Goal: Transaction & Acquisition: Subscribe to service/newsletter

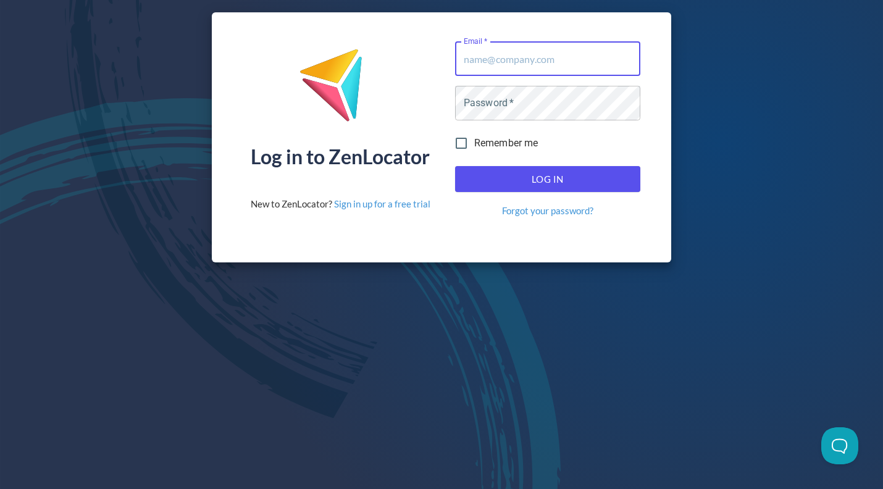
click at [514, 61] on input "Email   *" at bounding box center [547, 58] width 185 height 35
type input "[EMAIL_ADDRESS][DOMAIN_NAME]"
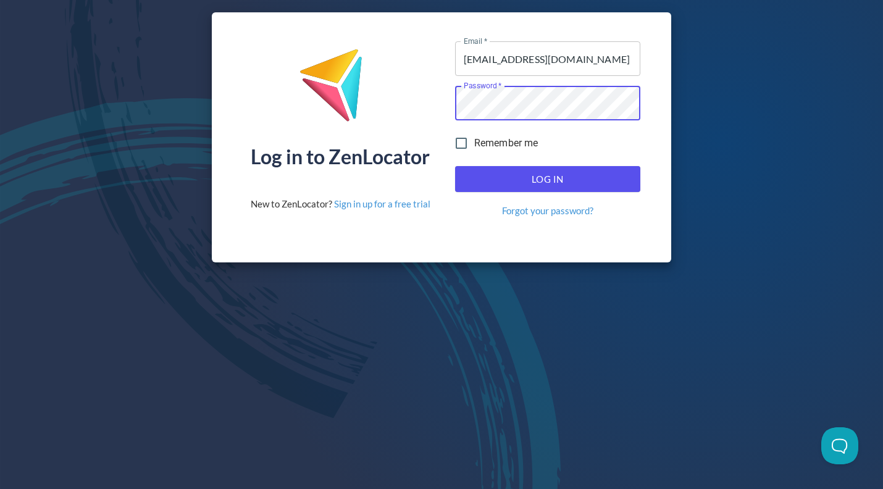
click at [459, 141] on input "Remember me" at bounding box center [461, 143] width 26 height 26
checkbox input "true"
click at [476, 183] on span "Log In" at bounding box center [548, 179] width 158 height 16
click at [492, 181] on span "Log In" at bounding box center [548, 179] width 158 height 16
click at [509, 143] on span "Remember me" at bounding box center [506, 143] width 64 height 15
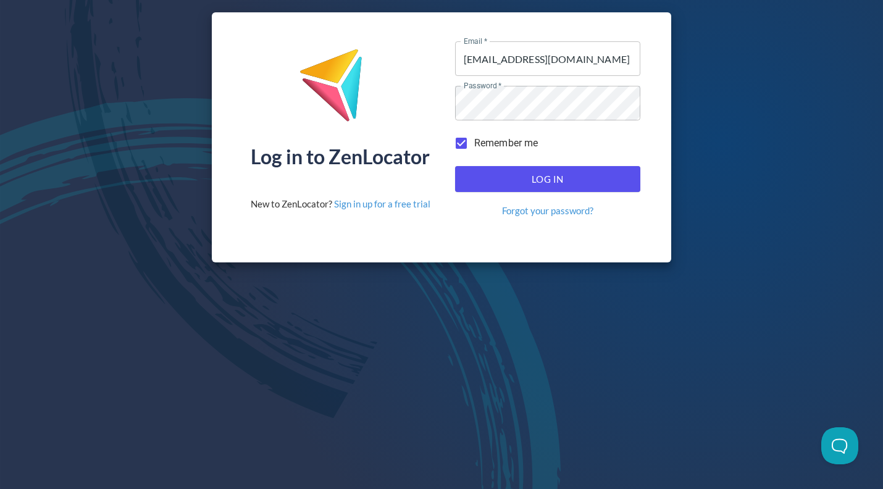
click at [474, 143] on input "Remember me" at bounding box center [461, 143] width 26 height 26
click at [508, 143] on span "Remember me" at bounding box center [506, 143] width 64 height 15
click at [474, 143] on input "Remember me" at bounding box center [461, 143] width 26 height 26
checkbox input "true"
click at [548, 175] on span "Log In" at bounding box center [548, 179] width 158 height 16
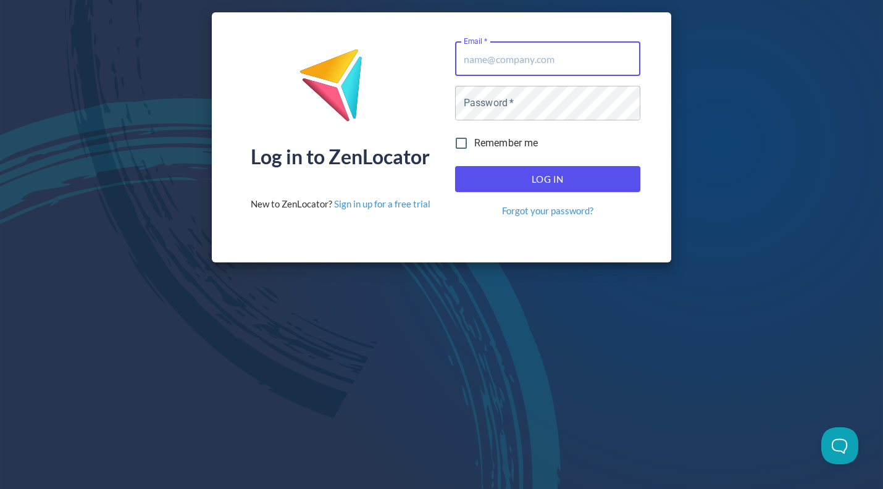
click at [542, 57] on input "Email   *" at bounding box center [547, 58] width 185 height 35
type input "[EMAIL_ADDRESS][DOMAIN_NAME]"
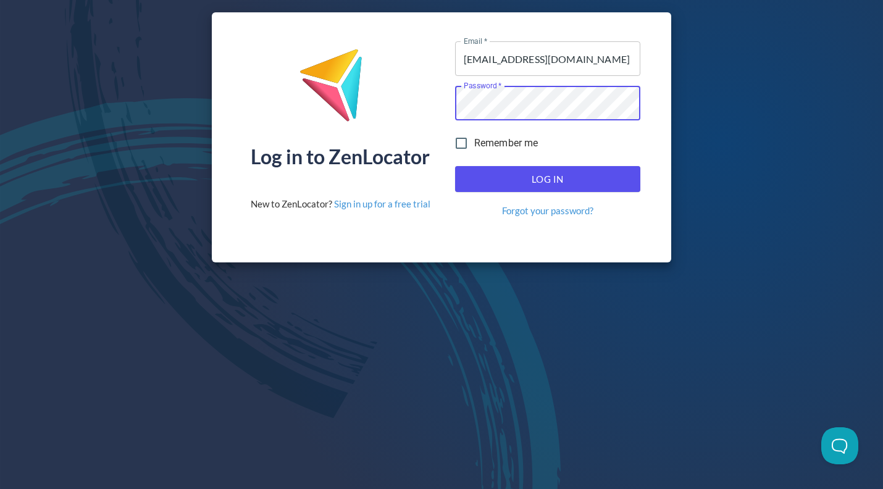
click at [461, 145] on input "Remember me" at bounding box center [461, 143] width 26 height 26
checkbox input "true"
click at [548, 177] on span "Log In" at bounding box center [548, 179] width 158 height 16
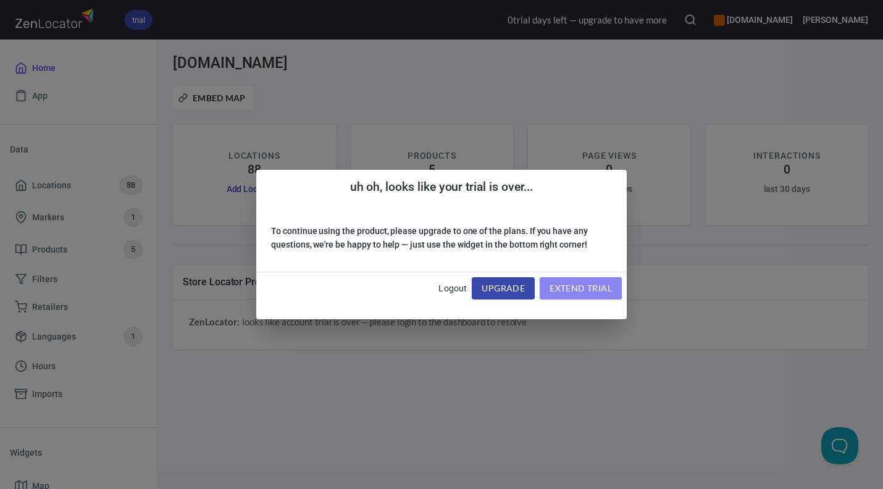
click at [566, 288] on span "extend trial" at bounding box center [581, 288] width 62 height 15
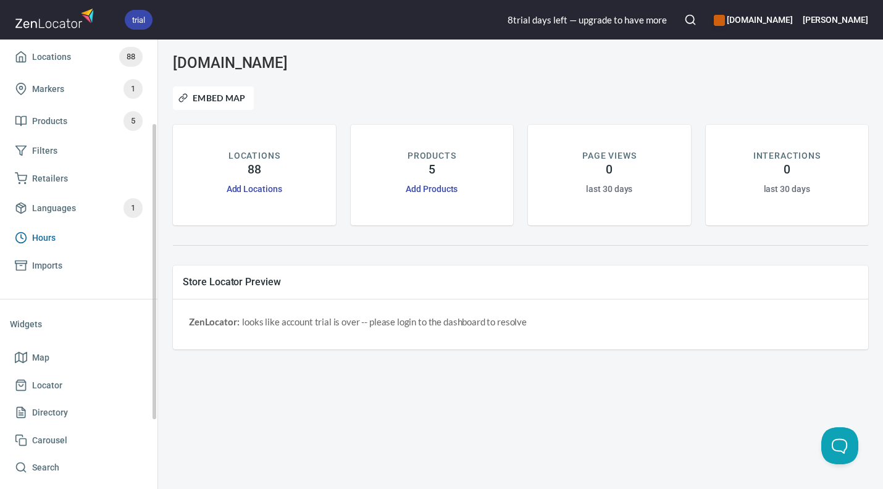
scroll to position [234, 0]
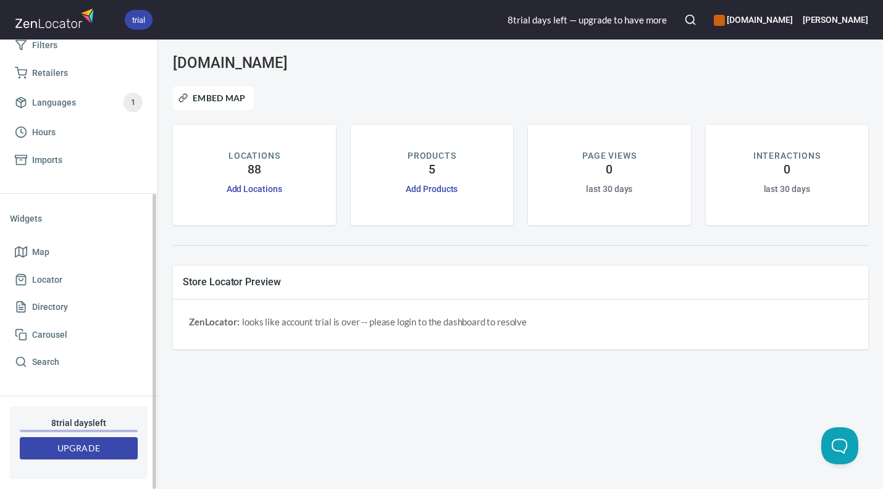
click at [73, 445] on span "Upgrade" at bounding box center [79, 448] width 98 height 15
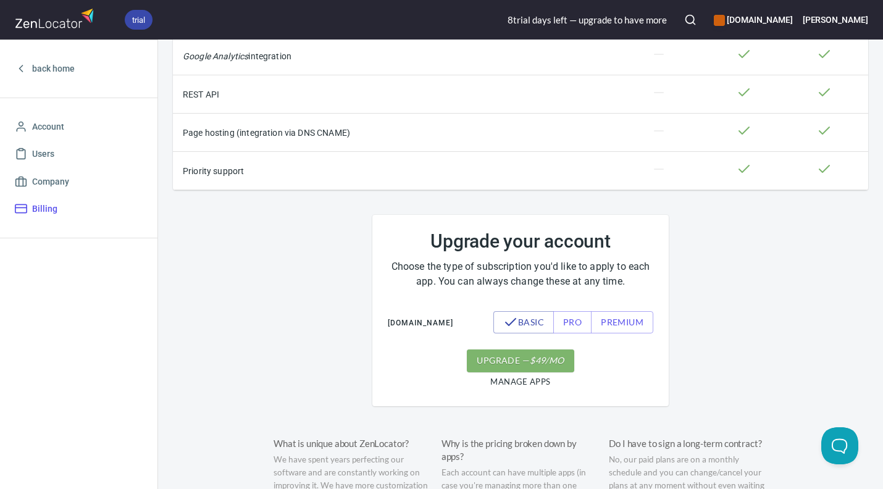
scroll to position [340, 0]
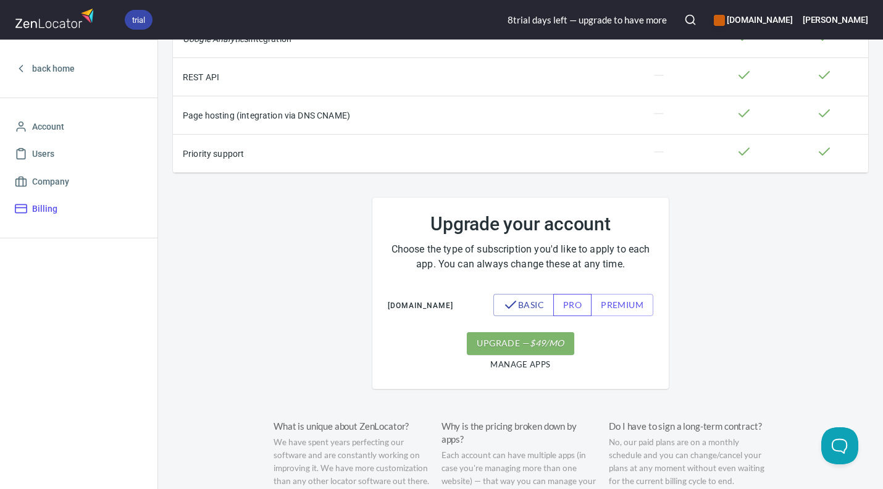
click at [573, 301] on span "pro" at bounding box center [572, 305] width 19 height 15
click at [608, 306] on span "premium" at bounding box center [622, 305] width 43 height 15
click at [584, 305] on button "premium" at bounding box center [614, 305] width 77 height 23
click at [566, 304] on span "pro" at bounding box center [557, 305] width 19 height 15
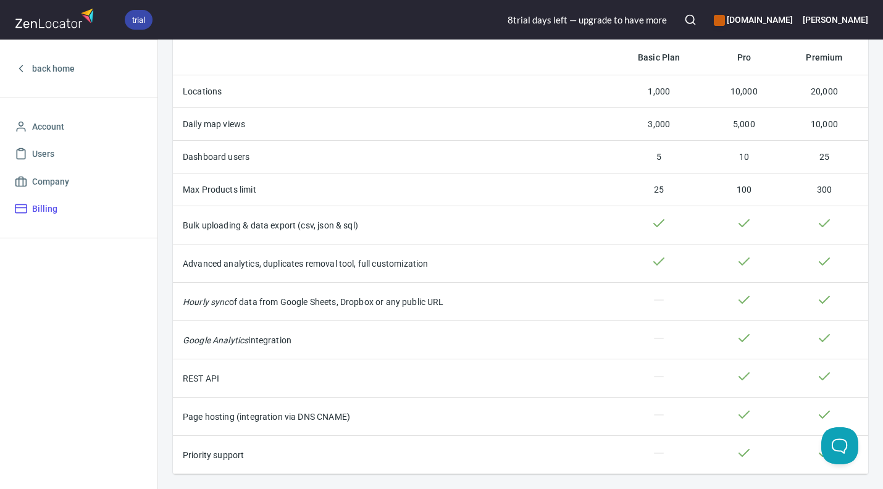
scroll to position [0, 0]
